Goal: Use online tool/utility: Utilize a website feature to perform a specific function

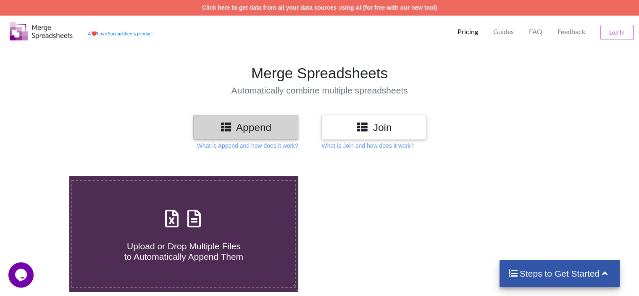
click at [206, 209] on div "Upload or Drop Multiple Files to Automatically Append Them" at bounding box center [183, 233] width 223 height 57
click at [44, 176] on input "Upload or Drop Multiple Files to Automatically Append Them" at bounding box center [44, 176] width 0 height 0
type input "C:\fakepath\file 1.xls"
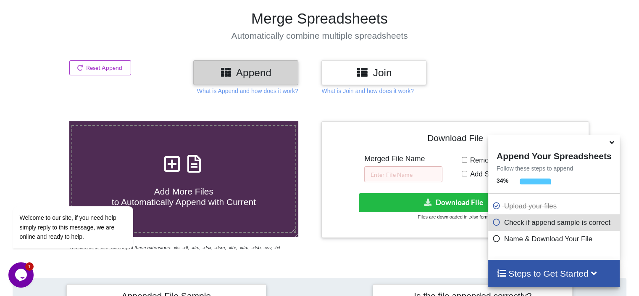
scroll to position [46, 0]
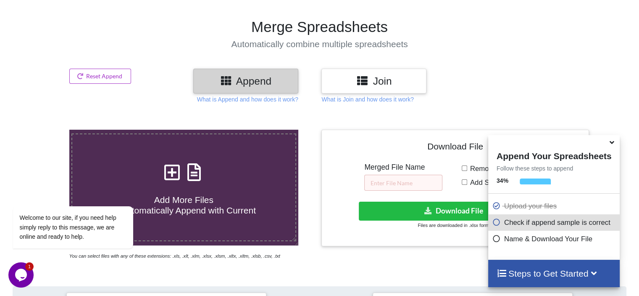
click at [549, 69] on div at bounding box center [537, 81] width 109 height 25
click at [615, 139] on icon at bounding box center [612, 141] width 9 height 8
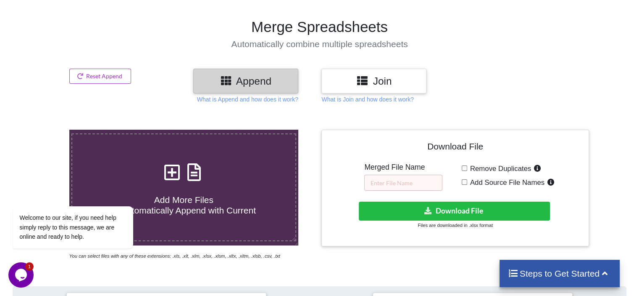
click at [608, 268] on icon at bounding box center [605, 272] width 11 height 9
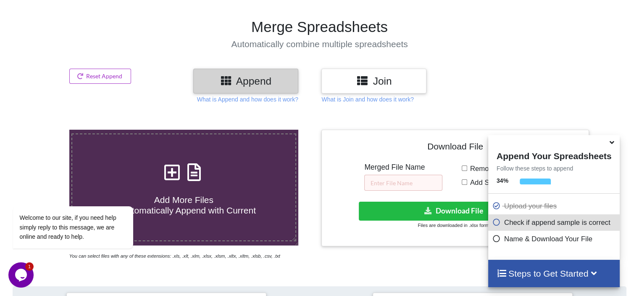
click at [607, 140] on div at bounding box center [555, 141] width 132 height 13
click at [607, 147] on div at bounding box center [555, 141] width 132 height 13
click at [614, 141] on icon at bounding box center [612, 141] width 9 height 8
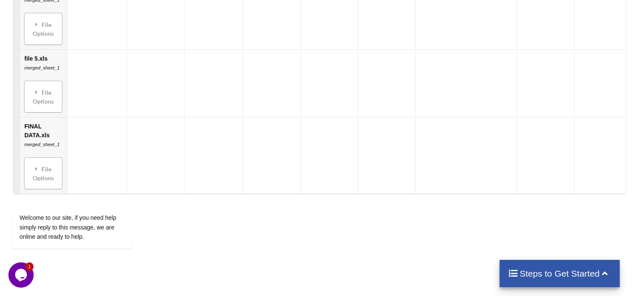
scroll to position [730, 0]
drag, startPoint x: 50, startPoint y: 165, endPoint x: 67, endPoint y: 102, distance: 65.5
click at [67, 130] on html "Welcome to our site, if you need help simply reply to this message, we are onli…" at bounding box center [83, 194] width 151 height 128
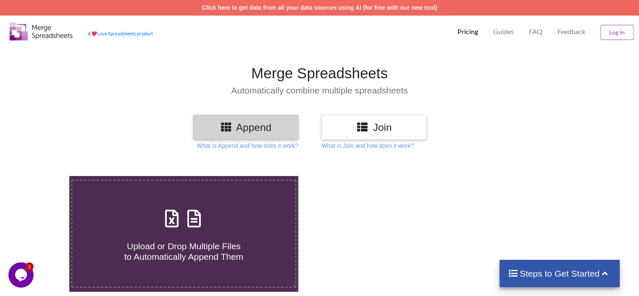
click at [165, 227] on span at bounding box center [183, 219] width 45 height 20
click at [44, 176] on input "Upload or Drop Multiple Files to Automatically Append Them" at bounding box center [44, 176] width 0 height 0
type input "C:\fakepath\file 1.xls"
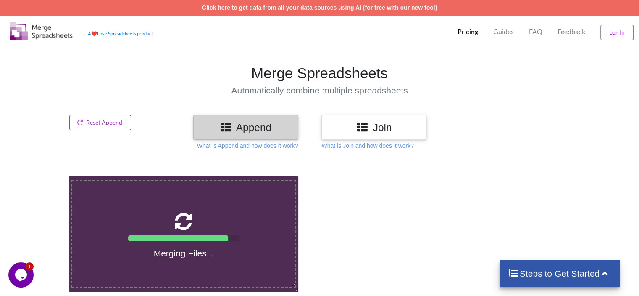
click at [407, 185] on div at bounding box center [456, 241] width 272 height 130
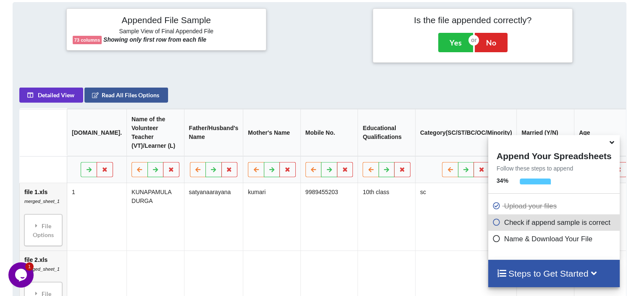
scroll to position [332, 0]
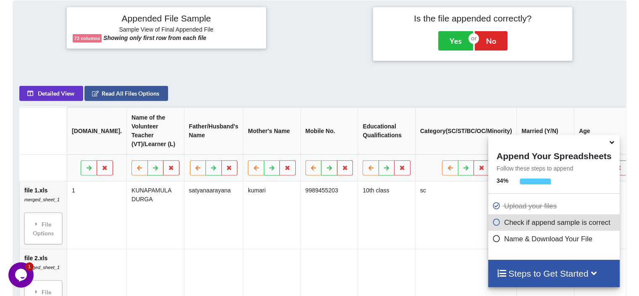
click at [334, 71] on div "Appended File Sample Sample View of Final Appended File 73 columns Showing only…" at bounding box center [320, 298] width 614 height 596
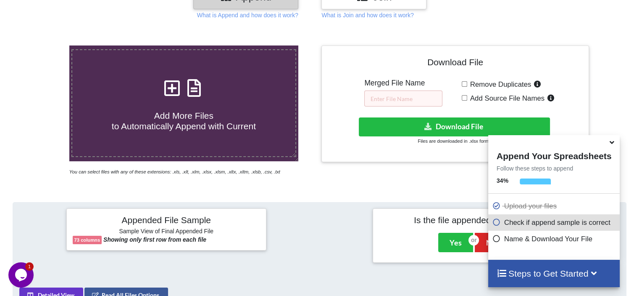
scroll to position [130, 0]
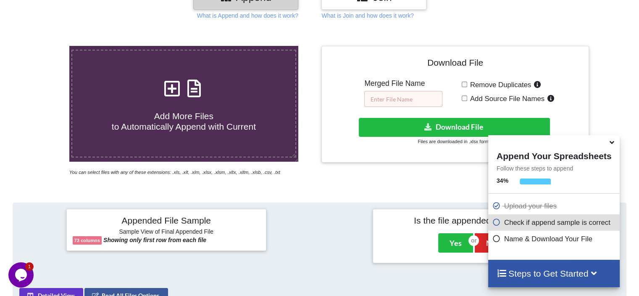
click at [423, 105] on input "text" at bounding box center [403, 99] width 78 height 16
click at [465, 84] on input "Remove Duplicates" at bounding box center [464, 84] width 5 height 5
checkbox input "true"
click at [465, 98] on input "Add Source File Names" at bounding box center [464, 97] width 5 height 5
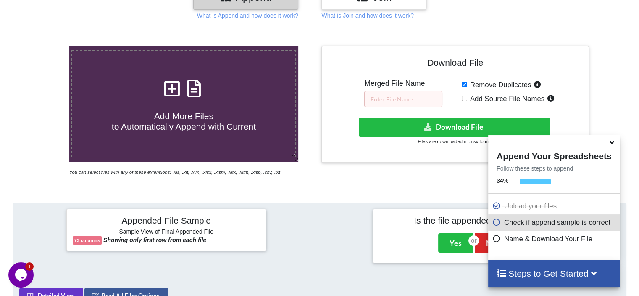
checkbox input "false"
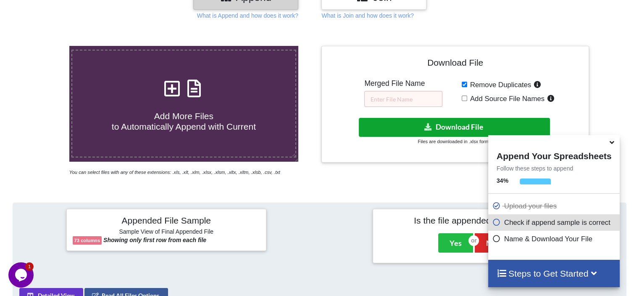
click at [456, 121] on button "Download File" at bounding box center [454, 127] width 191 height 19
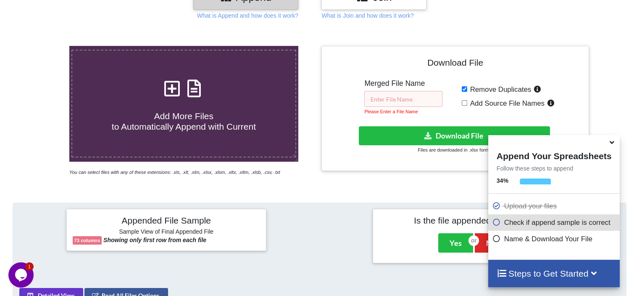
click at [409, 95] on input "text" at bounding box center [403, 99] width 78 height 16
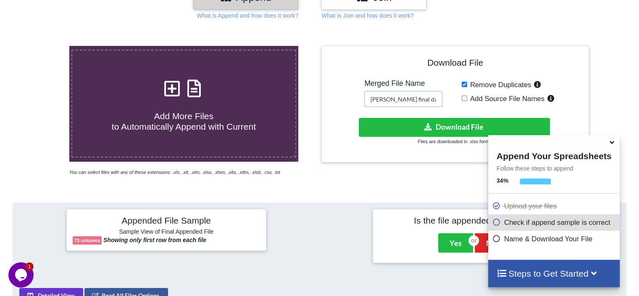
type input "ullas final data 4.9.2025"
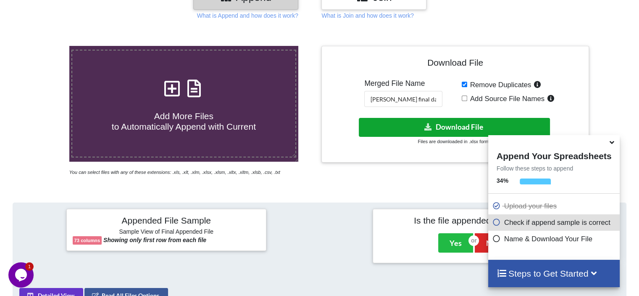
click at [460, 130] on button "Download File" at bounding box center [454, 127] width 191 height 19
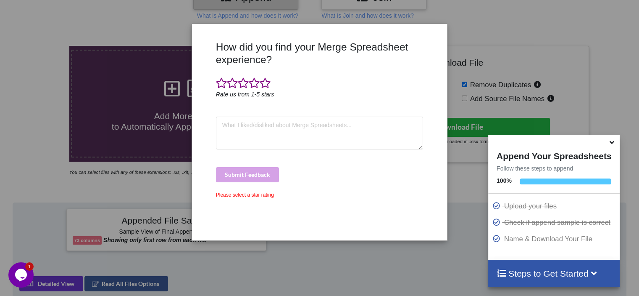
click at [515, 52] on div "How did you find your Merge Spreadsheet experience? Rate us from 1-5 stars Subm…" at bounding box center [319, 148] width 639 height 296
click at [465, 84] on div "How did you find your Merge Spreadsheet experience? Rate us from 1-5 stars Subm…" at bounding box center [319, 148] width 639 height 296
click at [613, 145] on icon at bounding box center [612, 141] width 9 height 8
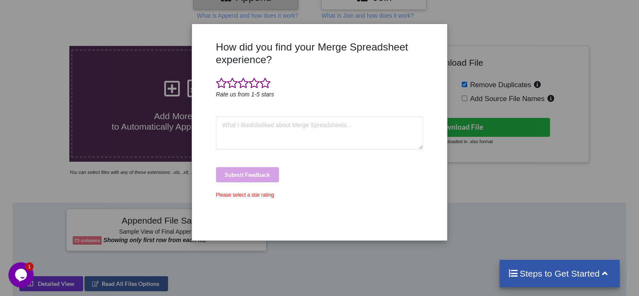
click at [462, 19] on div "How did you find your Merge Spreadsheet experience? Rate us from 1-5 stars Subm…" at bounding box center [319, 148] width 639 height 296
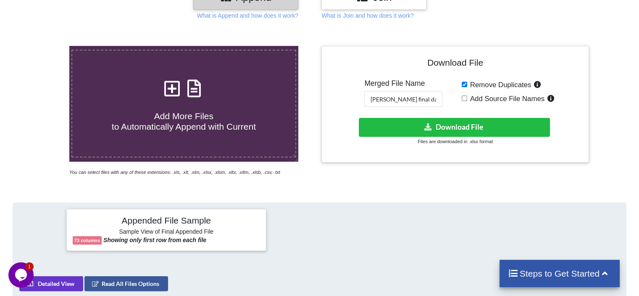
click at [466, 85] on input "Remove Duplicates" at bounding box center [464, 84] width 5 height 5
checkbox input "false"
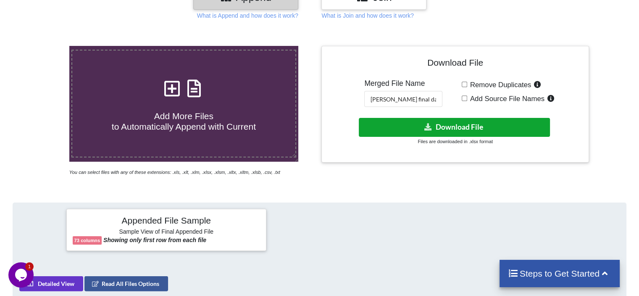
click at [473, 128] on button "Download File" at bounding box center [454, 127] width 191 height 19
